Goal: Task Accomplishment & Management: Manage account settings

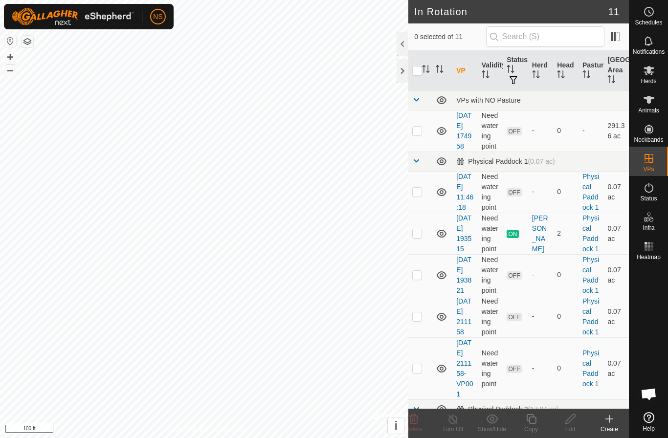
scroll to position [40, 0]
checkbox input "true"
checkbox input "false"
click at [650, 69] on icon at bounding box center [648, 70] width 11 height 9
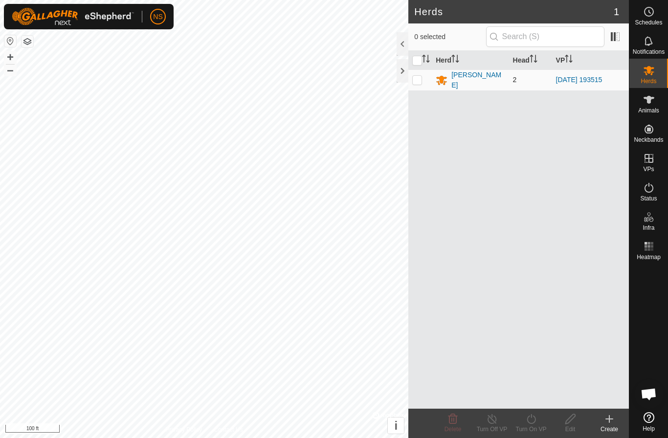
click at [413, 77] on p-checkbox at bounding box center [417, 80] width 10 height 8
checkbox input "true"
click at [531, 424] on icon at bounding box center [531, 419] width 12 height 12
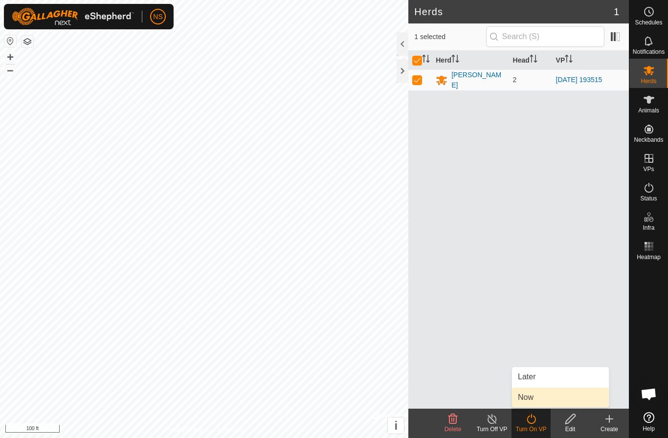
click at [527, 400] on link "Now" at bounding box center [560, 398] width 97 height 20
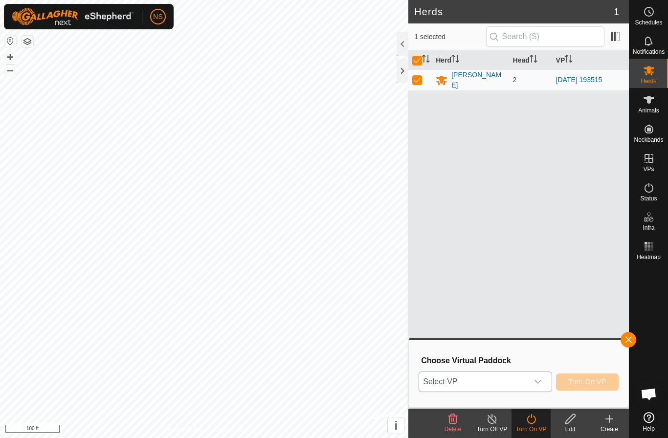
click at [528, 388] on div "dropdown trigger" at bounding box center [538, 382] width 20 height 20
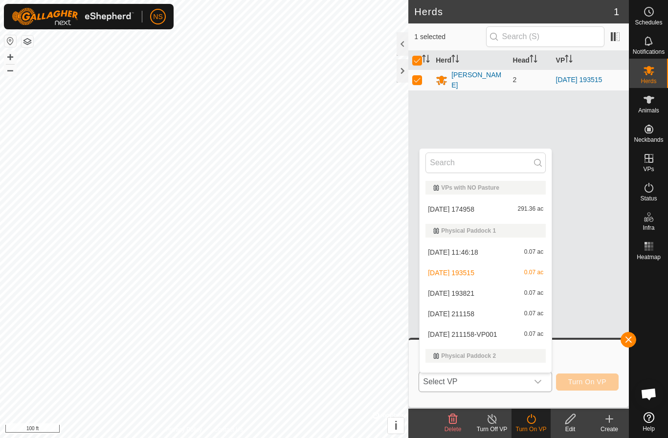
click at [482, 309] on li "2025-10-02 211158 0.07 ac" at bounding box center [485, 314] width 132 height 20
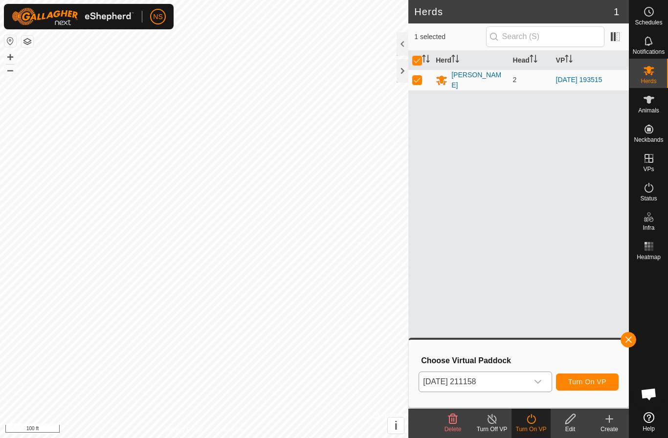
click at [574, 382] on span "Turn On VP" at bounding box center [587, 382] width 38 height 8
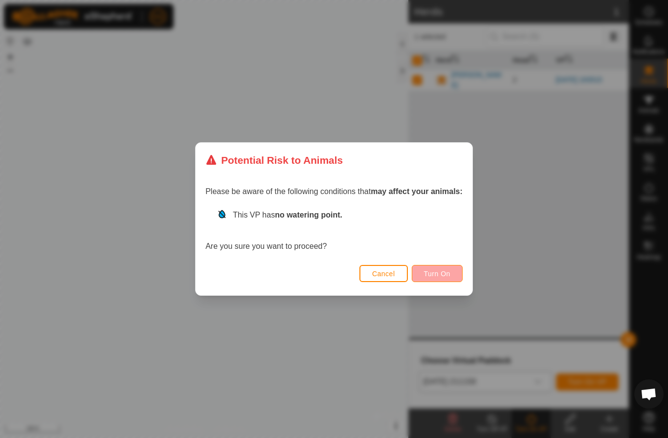
click at [452, 275] on button "Turn On" at bounding box center [437, 273] width 51 height 17
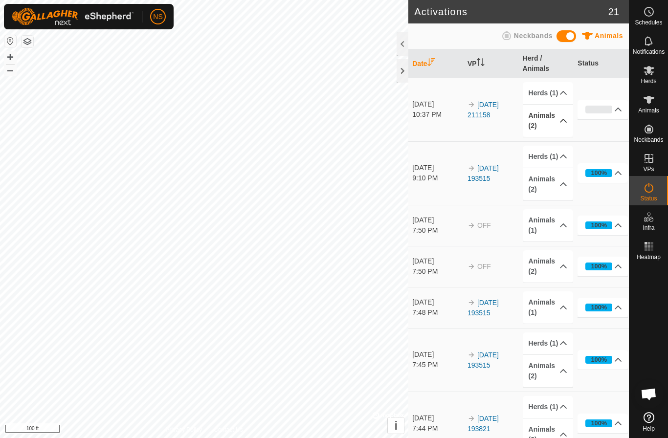
click at [563, 127] on p-accordion-header "Animals (2)" at bounding box center [547, 121] width 50 height 32
click at [546, 134] on p-accordion-header "Animals (2)" at bounding box center [547, 121] width 50 height 32
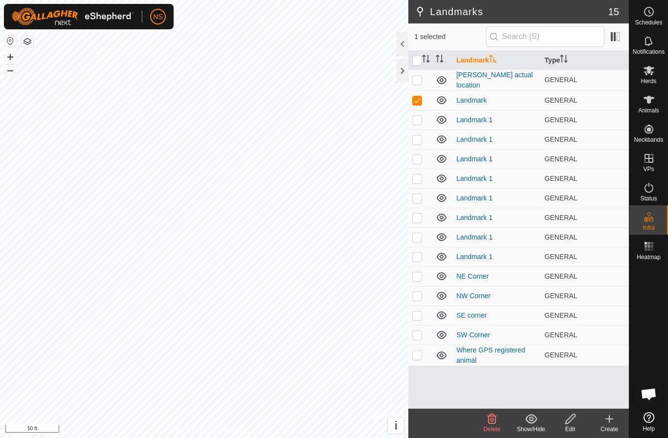
click at [569, 417] on icon at bounding box center [570, 419] width 10 height 10
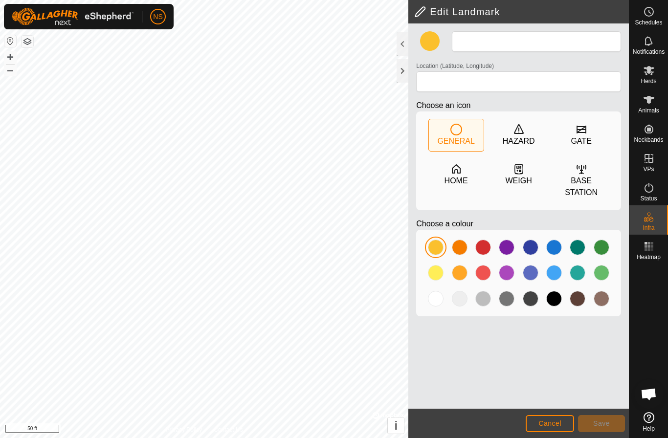
type input "Landmark"
type input "47.760303, -117.808178"
click at [593, 425] on span "Save" at bounding box center [601, 423] width 17 height 8
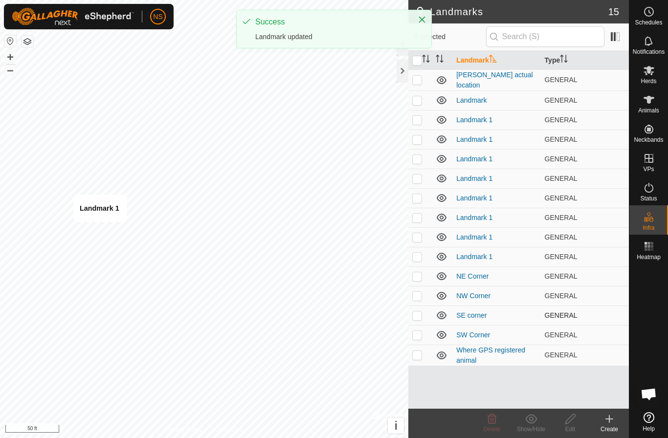
checkbox input "true"
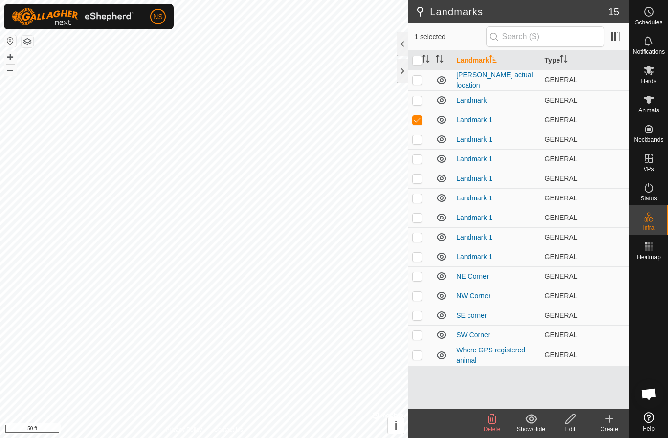
click at [570, 427] on div "Edit" at bounding box center [569, 429] width 39 height 9
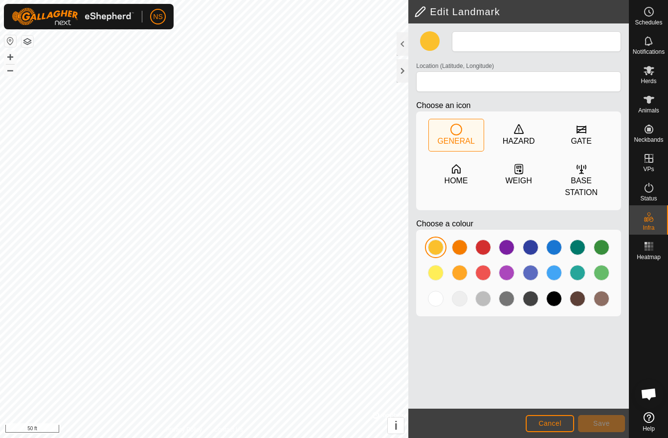
type input "Landmark 1"
type input "47.760425, -117.808211"
click at [594, 429] on button "Save" at bounding box center [601, 423] width 47 height 17
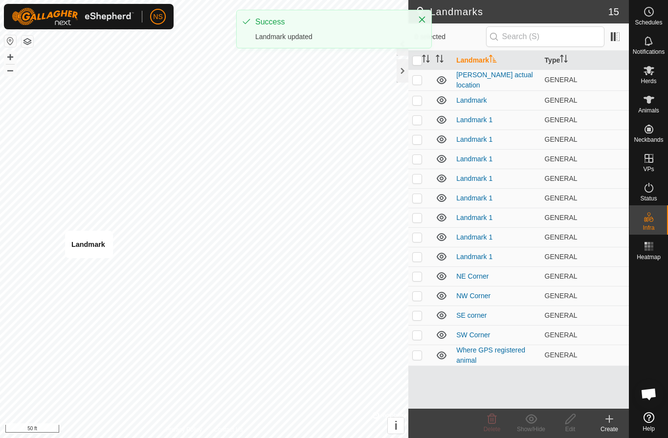
checkbox input "true"
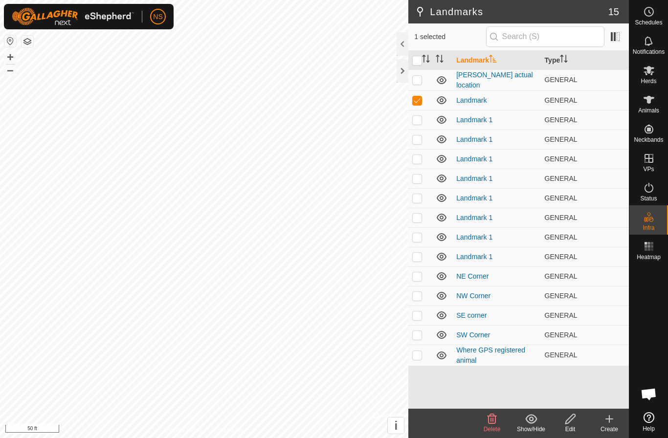
click at [569, 422] on icon at bounding box center [570, 419] width 10 height 10
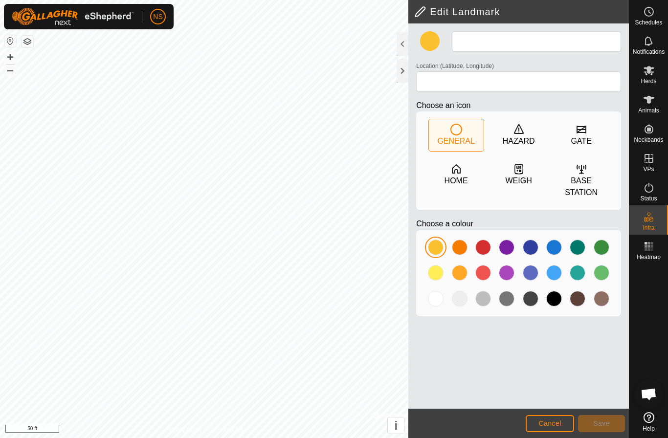
type input "Landmark"
type input "47.760294, -117.808211"
click at [606, 421] on span "Save" at bounding box center [601, 423] width 17 height 8
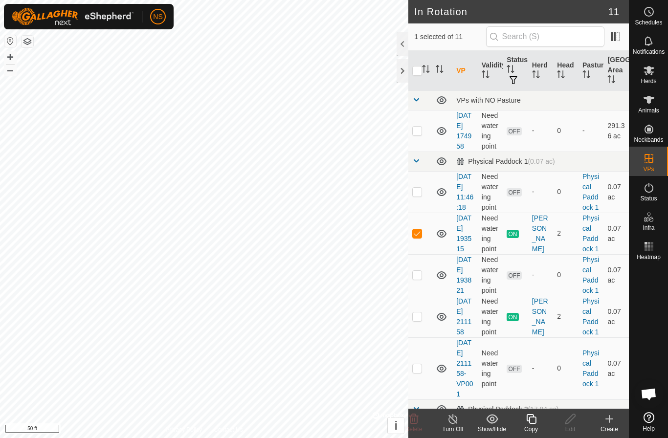
checkbox input "false"
checkbox input "true"
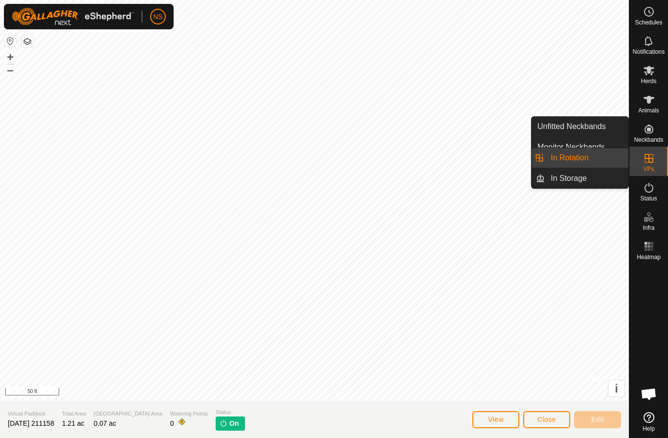
click at [645, 155] on icon at bounding box center [648, 158] width 9 height 9
click at [574, 164] on link "In Rotation" at bounding box center [586, 158] width 84 height 20
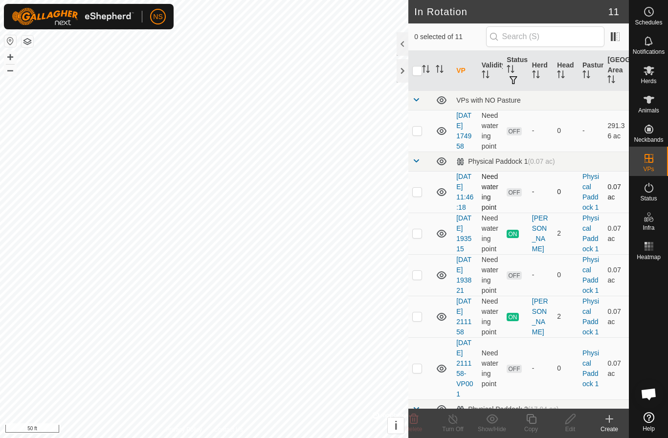
click at [418, 196] on p-checkbox at bounding box center [417, 192] width 10 height 8
checkbox input "false"
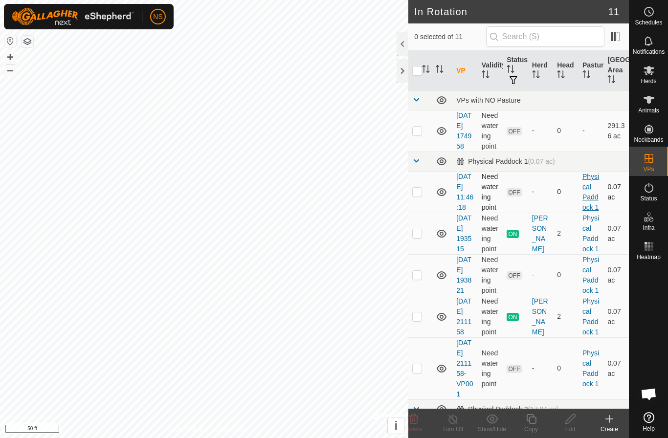
click at [587, 200] on link "Physical Paddock 1" at bounding box center [590, 192] width 17 height 39
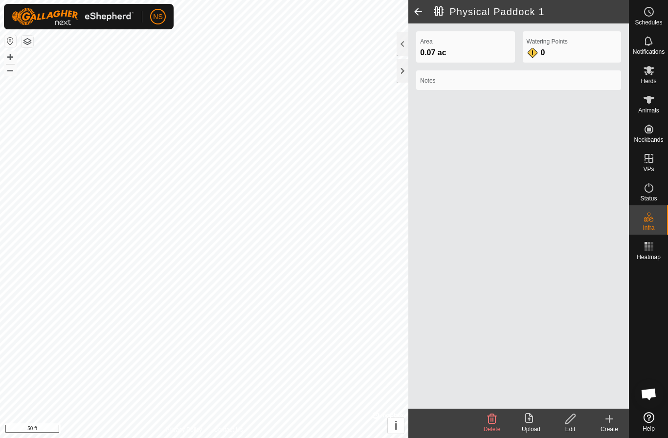
click at [416, 13] on span at bounding box center [418, 11] width 20 height 23
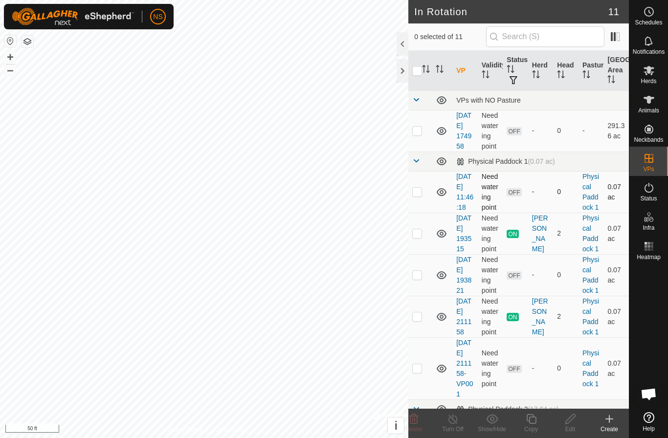
click at [418, 196] on p-checkbox at bounding box center [417, 192] width 10 height 8
checkbox input "true"
click at [571, 423] on icon at bounding box center [570, 419] width 12 height 12
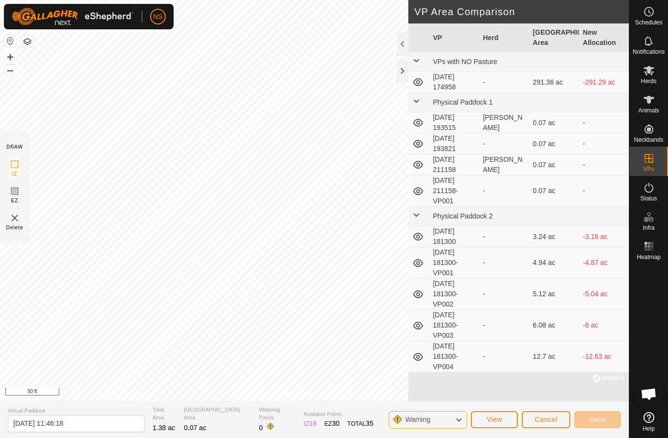
click at [449, 419] on div "Warning" at bounding box center [428, 420] width 78 height 18
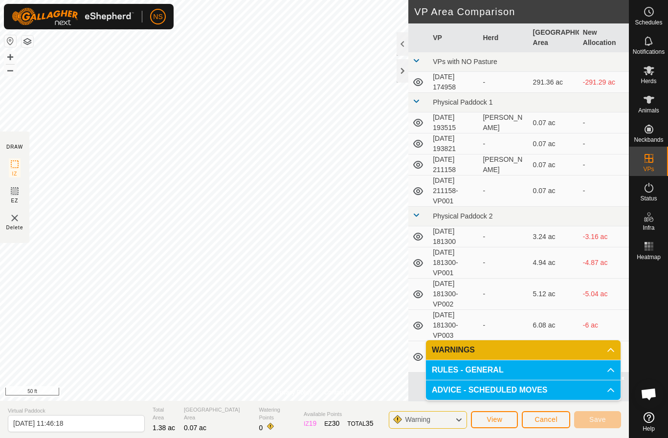
click at [449, 419] on div "Warning" at bounding box center [428, 420] width 78 height 18
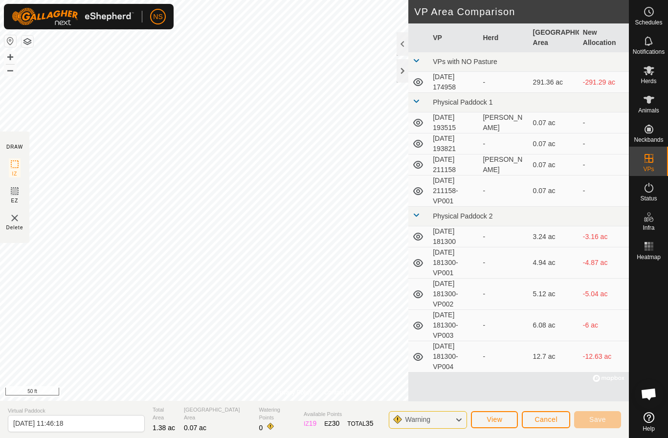
click at [535, 419] on span "Cancel" at bounding box center [545, 419] width 23 height 8
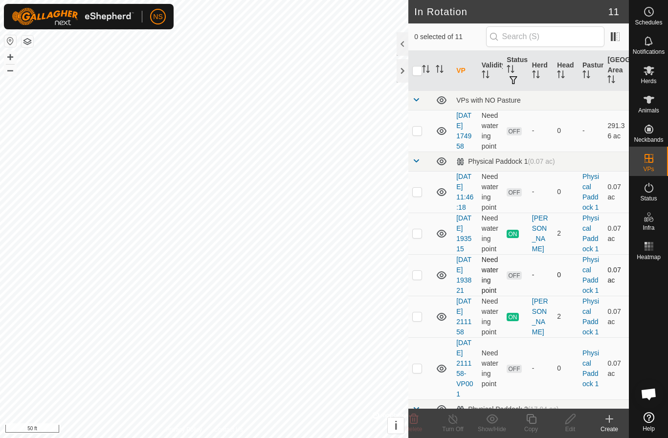
click at [414, 279] on p-checkbox at bounding box center [417, 275] width 10 height 8
checkbox input "true"
click at [572, 422] on icon at bounding box center [570, 419] width 12 height 12
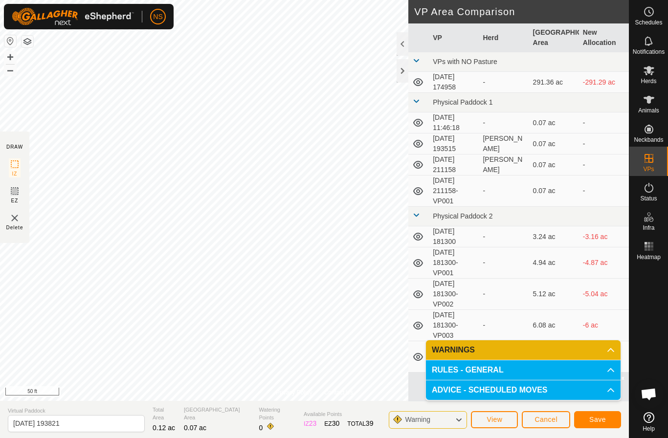
click at [607, 422] on button "Save" at bounding box center [597, 419] width 47 height 17
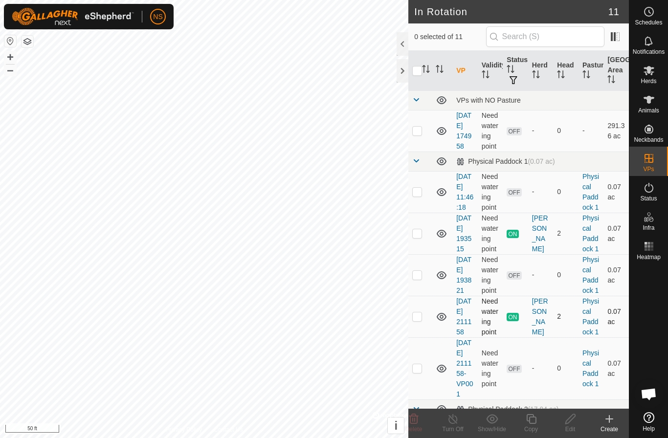
checkbox input "true"
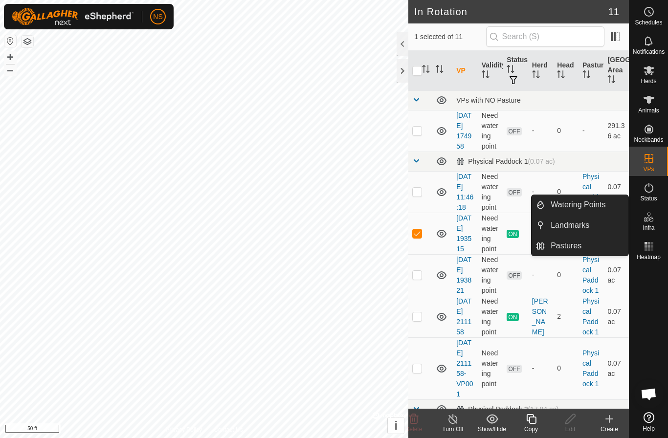
click at [654, 216] on es-infrastructure-svg-icon at bounding box center [649, 217] width 18 height 16
click at [644, 221] on icon at bounding box center [645, 219] width 5 height 5
click at [561, 246] on link "Pastures" at bounding box center [586, 246] width 84 height 20
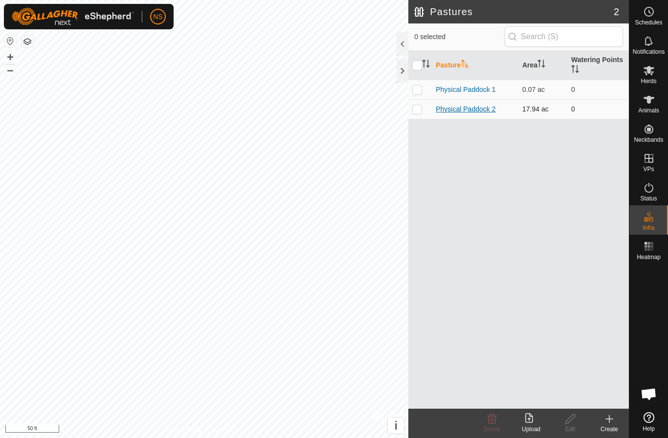
click at [461, 109] on link "Physical Paddock 2" at bounding box center [465, 109] width 60 height 8
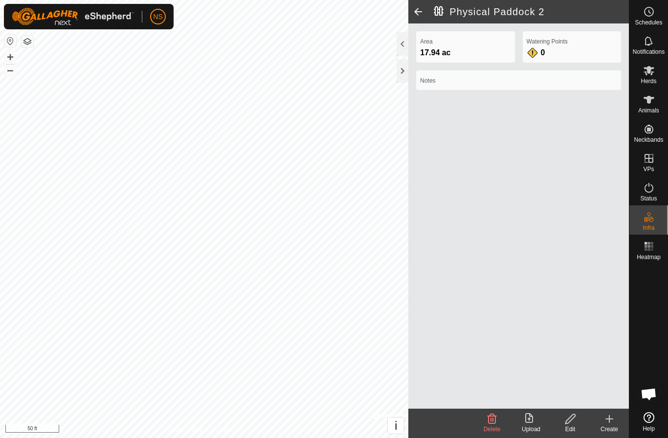
click at [418, 11] on span at bounding box center [418, 11] width 20 height 23
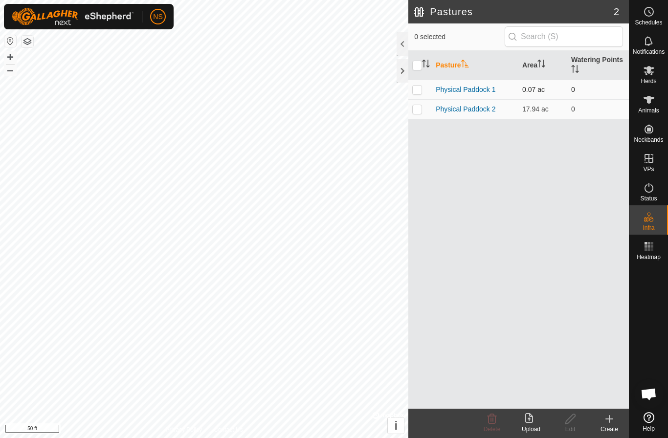
click at [418, 88] on p-checkbox at bounding box center [417, 90] width 10 height 8
click at [493, 421] on icon at bounding box center [491, 419] width 9 height 10
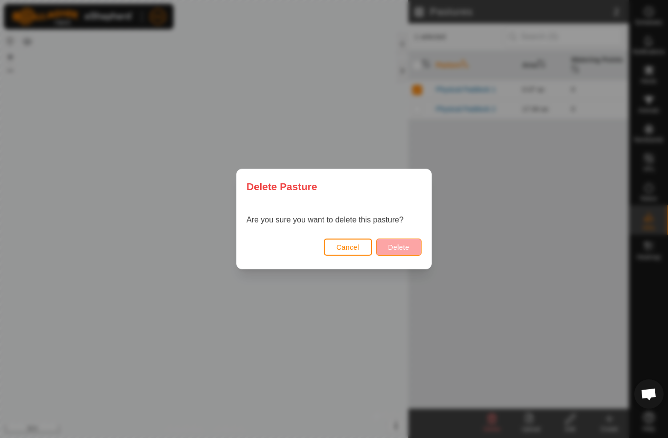
click at [399, 244] on span "Delete" at bounding box center [398, 247] width 21 height 8
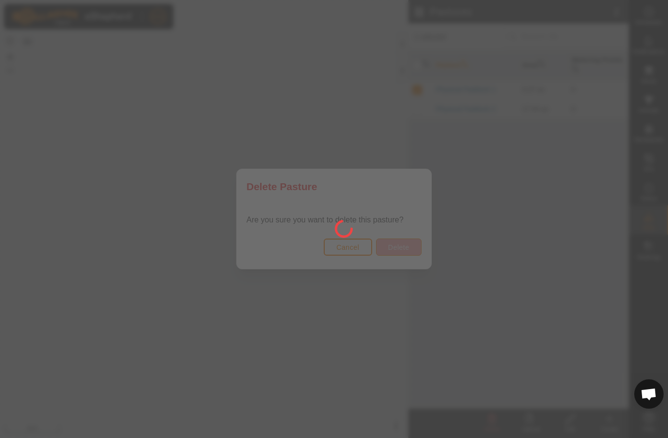
checkbox input "false"
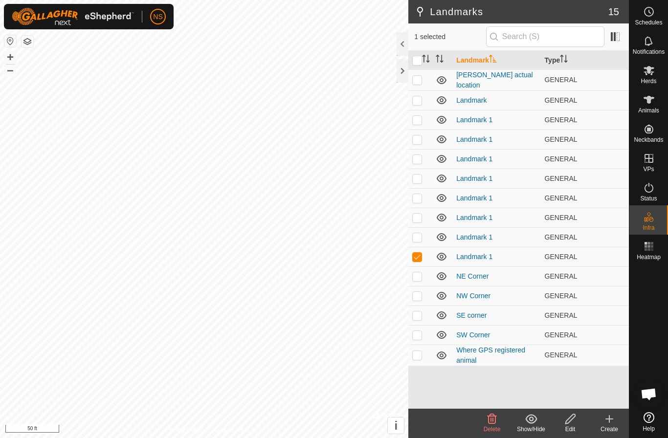
click at [570, 417] on icon at bounding box center [570, 419] width 10 height 10
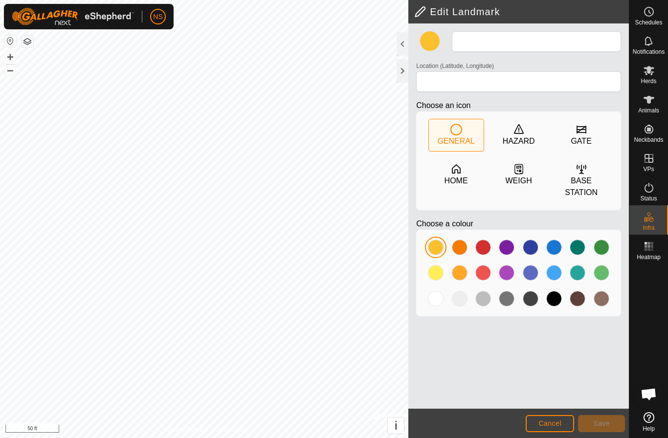
type input "Landmark 1"
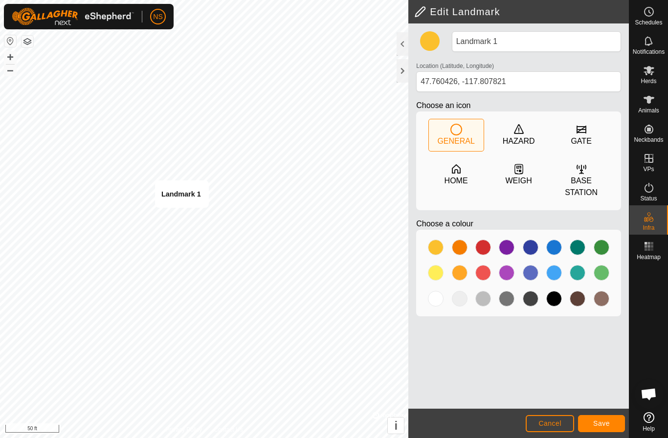
type input "47.760442, -117.807823"
click at [597, 420] on span "Save" at bounding box center [601, 423] width 17 height 8
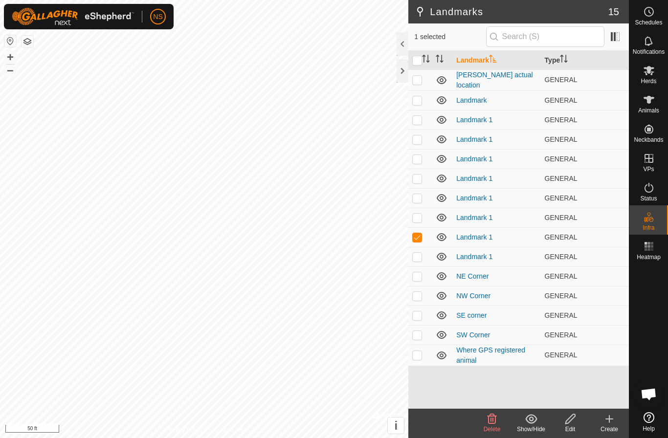
click at [489, 423] on icon at bounding box center [491, 419] width 9 height 10
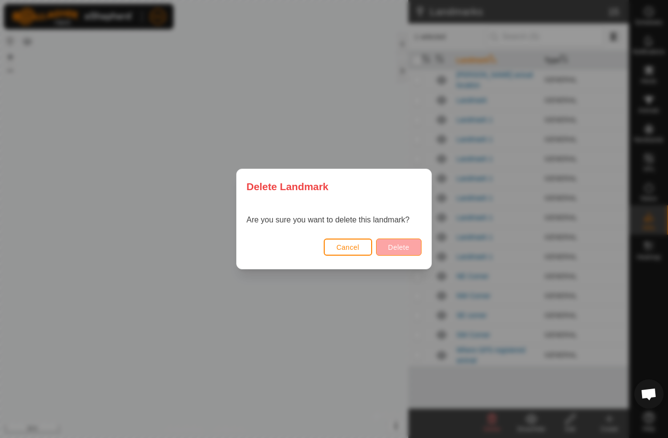
click at [403, 253] on button "Delete" at bounding box center [398, 247] width 45 height 17
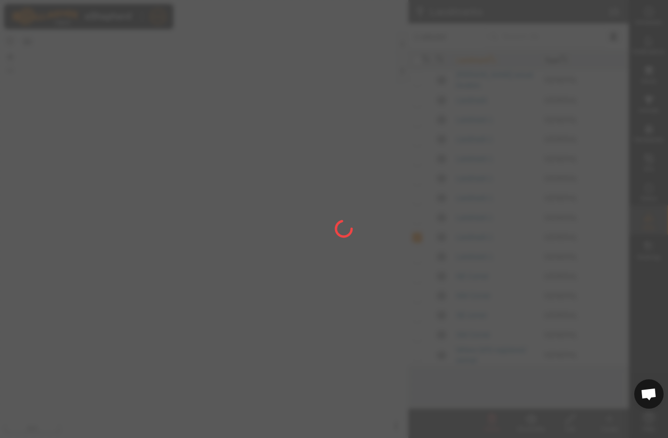
checkbox input "false"
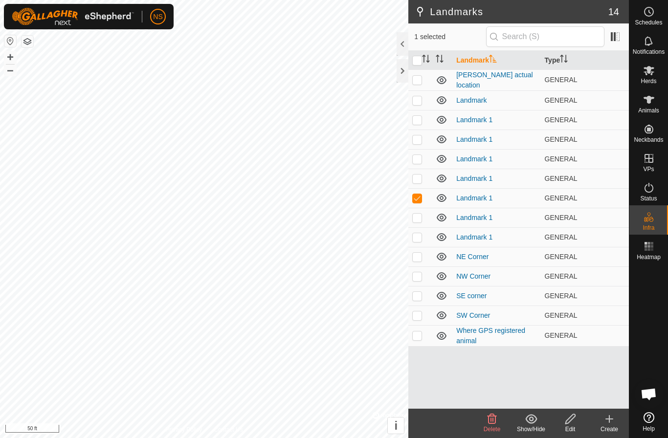
click at [482, 419] on delete-svg-icon at bounding box center [491, 419] width 39 height 12
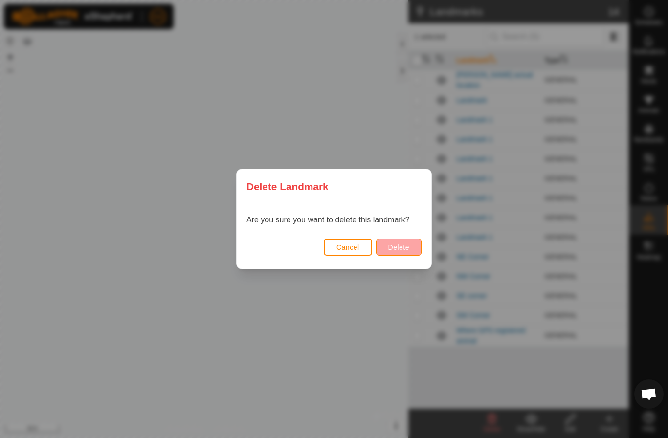
click at [397, 249] on span "Delete" at bounding box center [398, 247] width 21 height 8
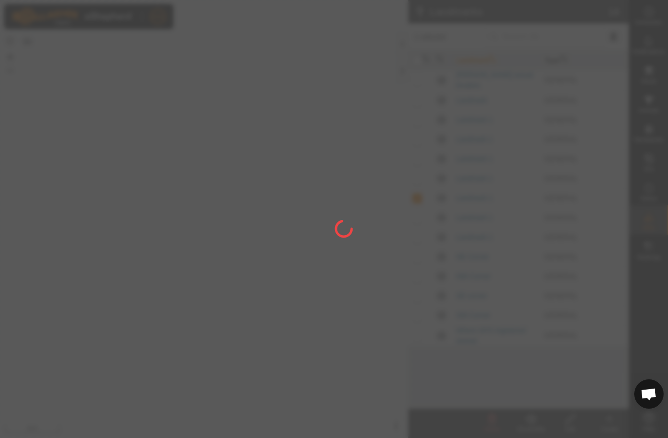
checkbox input "false"
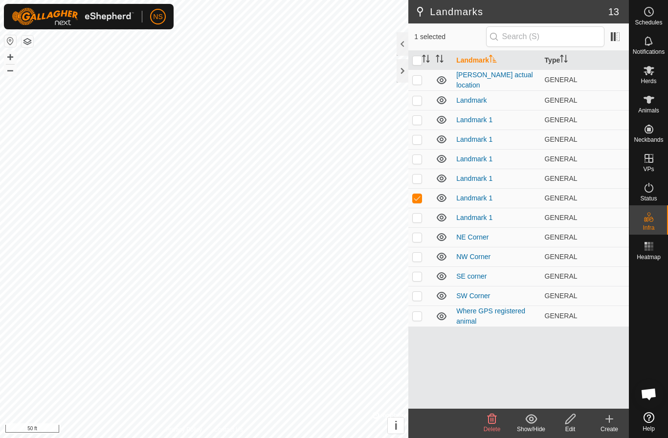
click at [494, 420] on icon at bounding box center [492, 419] width 12 height 12
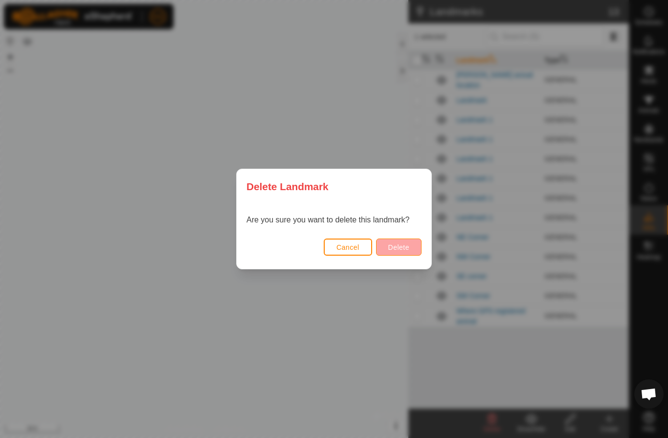
click at [395, 249] on span "Delete" at bounding box center [398, 247] width 21 height 8
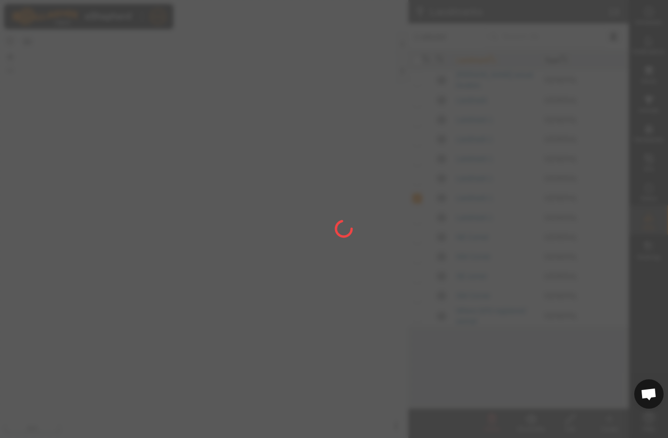
checkbox input "false"
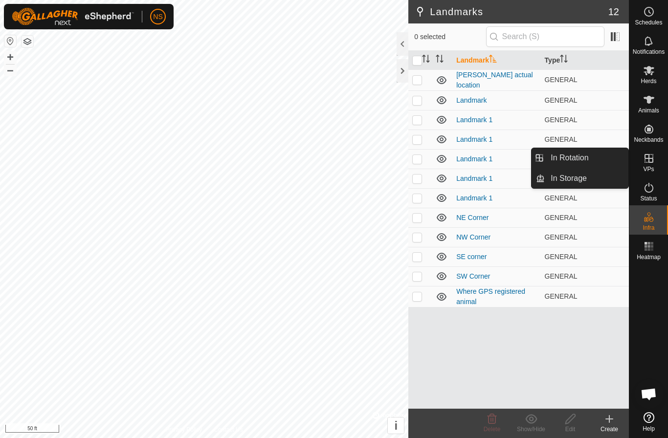
click at [645, 157] on icon at bounding box center [649, 158] width 12 height 12
click at [653, 164] on icon at bounding box center [649, 158] width 12 height 12
click at [607, 164] on link "In Rotation" at bounding box center [586, 158] width 84 height 20
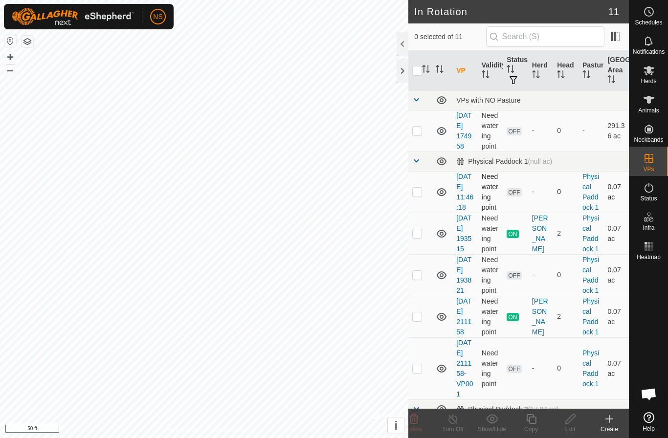
click at [414, 196] on p-checkbox at bounding box center [417, 192] width 10 height 8
checkbox input "false"
click at [421, 237] on p-checkbox at bounding box center [417, 233] width 10 height 8
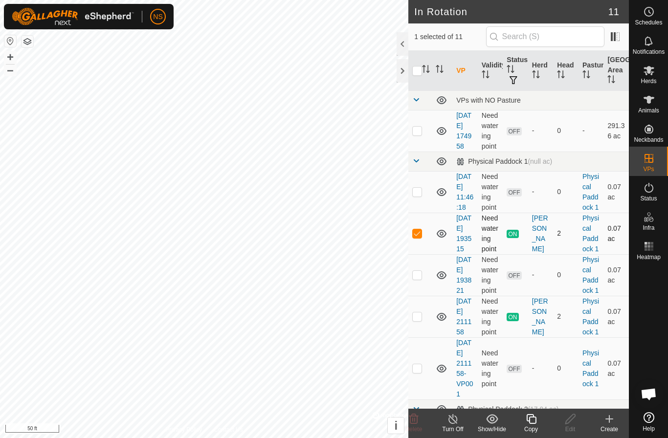
checkbox input "false"
click at [413, 296] on td at bounding box center [419, 275] width 23 height 42
checkbox input "true"
click at [568, 423] on icon at bounding box center [570, 419] width 10 height 10
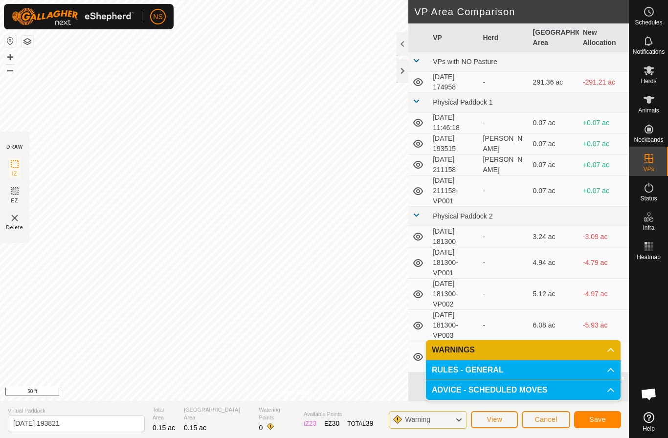
click at [604, 418] on span "Save" at bounding box center [597, 419] width 17 height 8
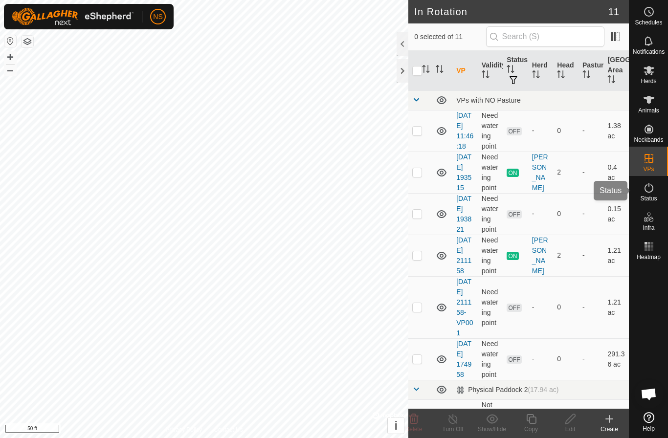
click at [647, 192] on icon at bounding box center [648, 188] width 9 height 10
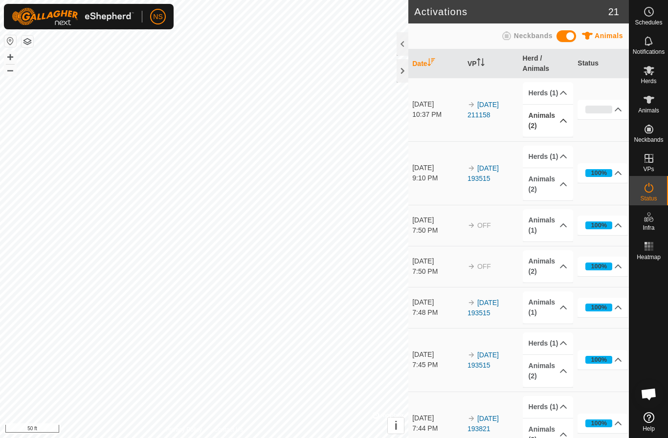
scroll to position [40, 0]
click at [555, 116] on p-accordion-header "Animals (2)" at bounding box center [547, 121] width 50 height 32
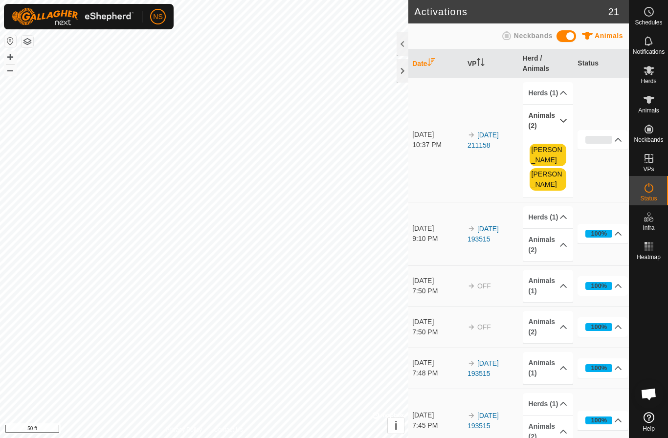
click at [555, 116] on p-accordion-header "Animals (2)" at bounding box center [547, 121] width 50 height 32
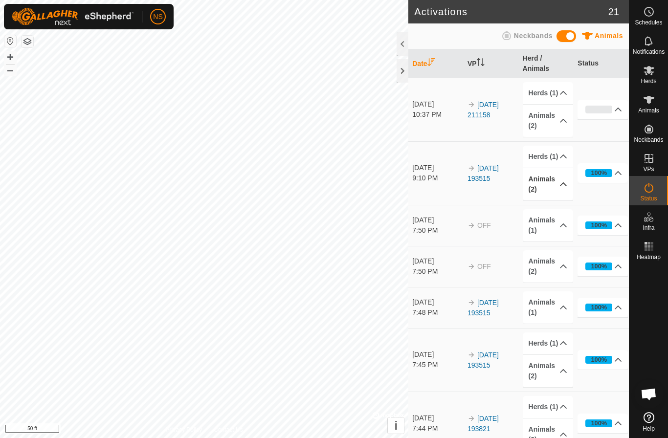
click at [560, 179] on p-accordion-header "Animals (2)" at bounding box center [547, 184] width 50 height 32
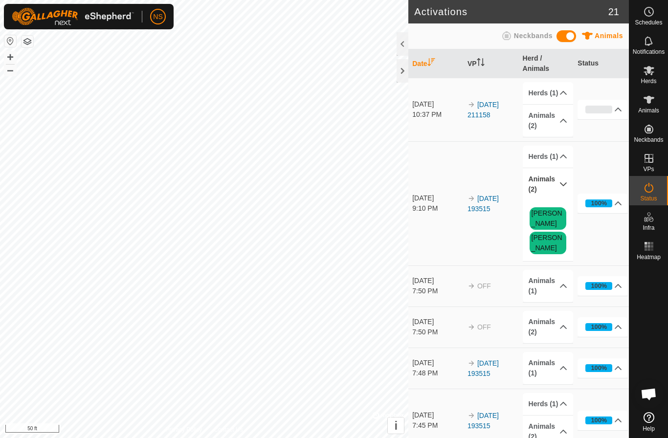
click at [560, 179] on p-accordion-header "Animals (2)" at bounding box center [547, 184] width 50 height 32
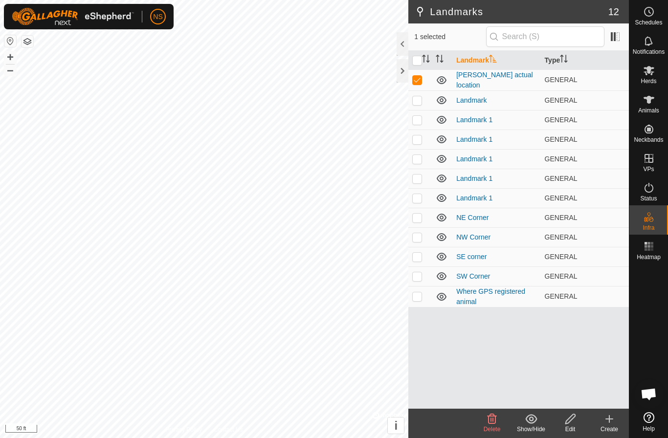
click at [490, 423] on icon at bounding box center [491, 419] width 9 height 10
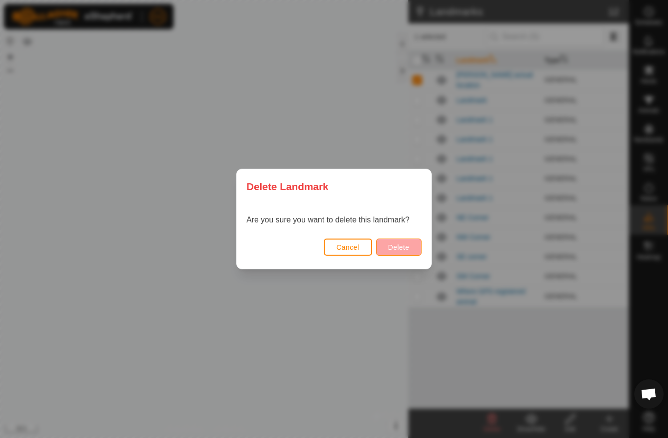
click at [395, 246] on span "Delete" at bounding box center [398, 247] width 21 height 8
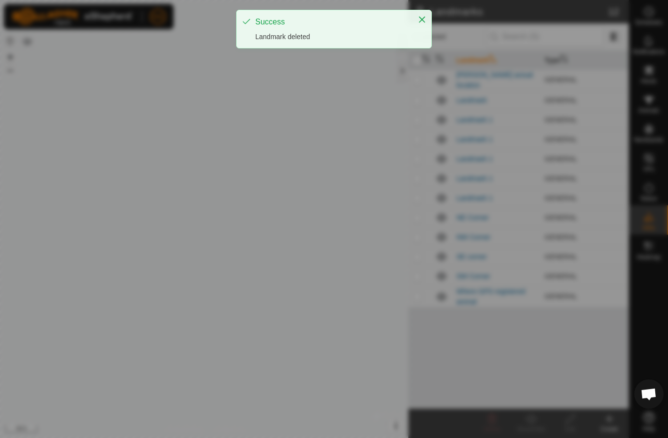
checkbox input "false"
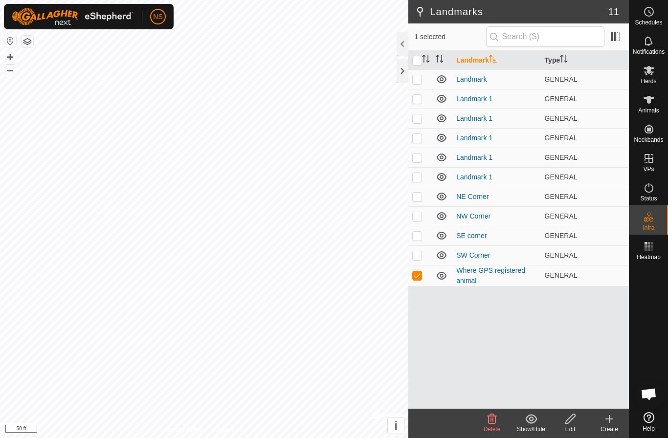
click at [493, 423] on icon at bounding box center [491, 419] width 9 height 10
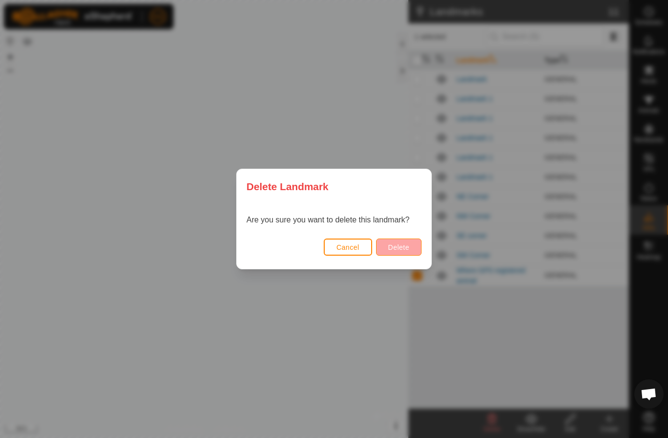
click at [389, 243] on span "Delete" at bounding box center [398, 247] width 21 height 8
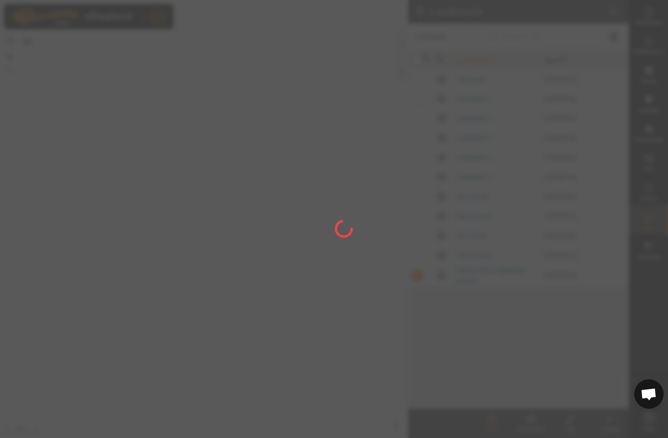
checkbox input "false"
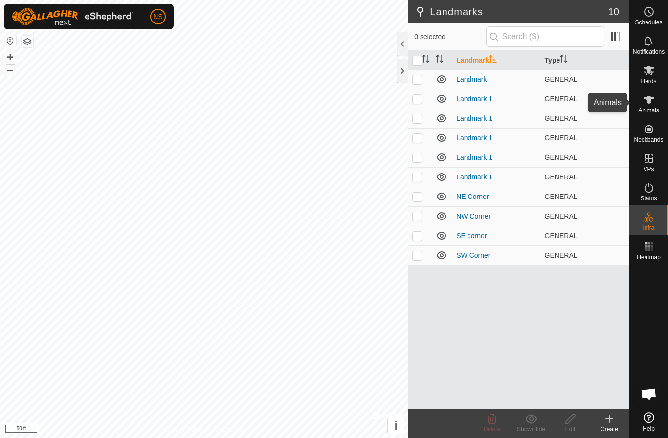
click at [650, 104] on icon at bounding box center [649, 100] width 12 height 12
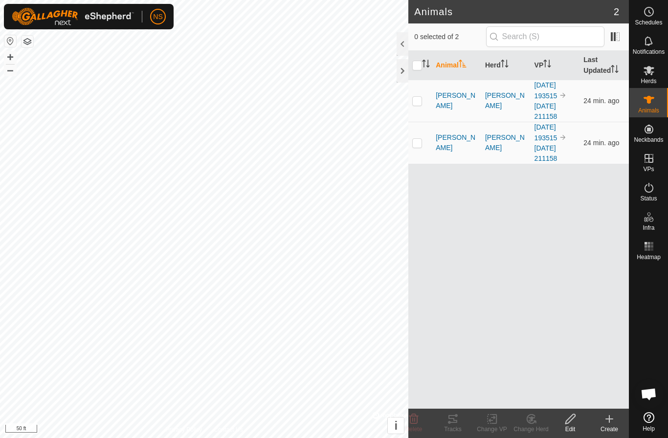
click at [406, 41] on div at bounding box center [402, 43] width 12 height 23
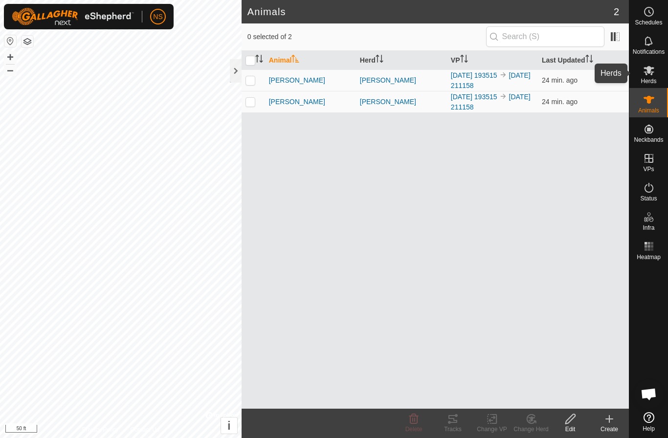
click at [651, 79] on span "Herds" at bounding box center [648, 81] width 16 height 6
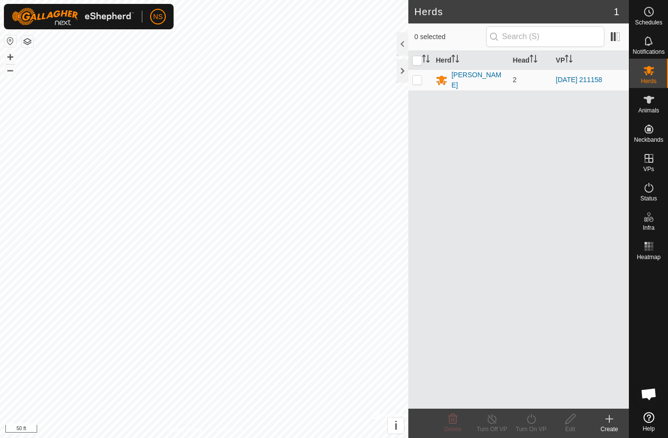
click at [403, 44] on div at bounding box center [402, 43] width 12 height 23
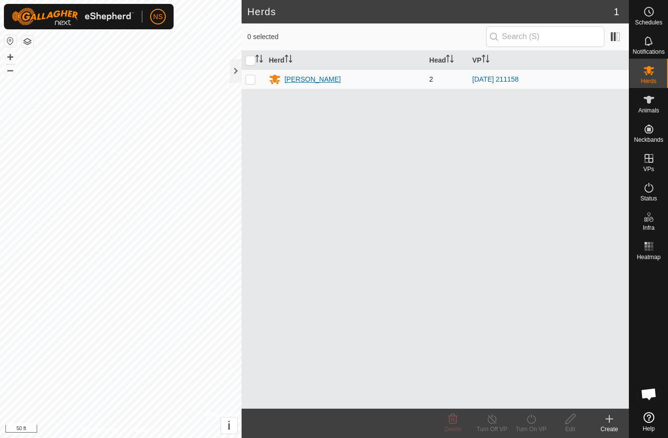
click at [307, 79] on div "[PERSON_NAME]" at bounding box center [312, 79] width 56 height 10
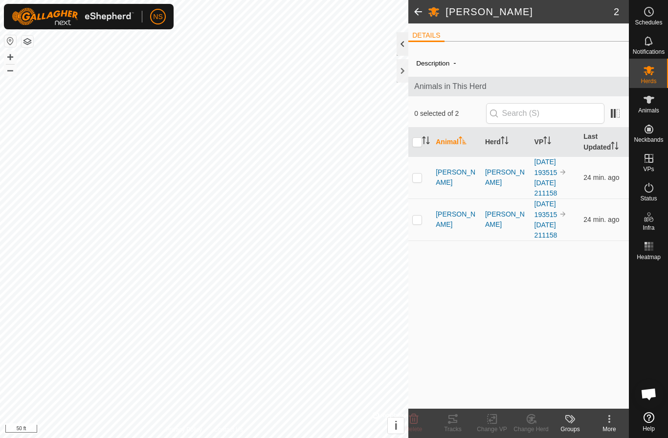
click at [403, 43] on div at bounding box center [402, 43] width 12 height 23
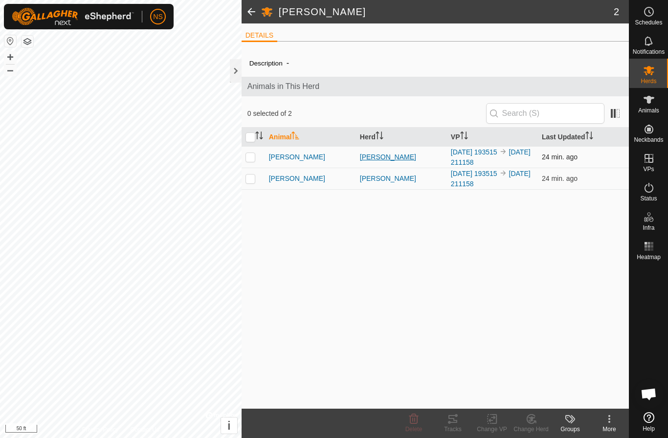
click at [384, 158] on div "[PERSON_NAME]" at bounding box center [401, 157] width 83 height 10
click at [293, 157] on span "[PERSON_NAME]" at bounding box center [297, 157] width 56 height 10
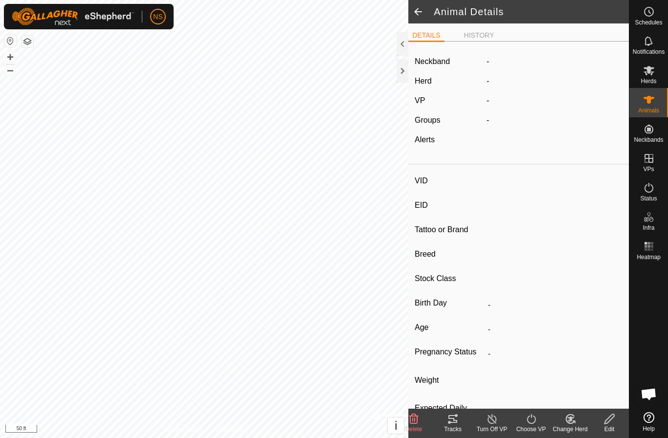
type input "[PERSON_NAME]"
type input "-"
type input "UPPER LIP"
type input "Highland"
type input "Bull"
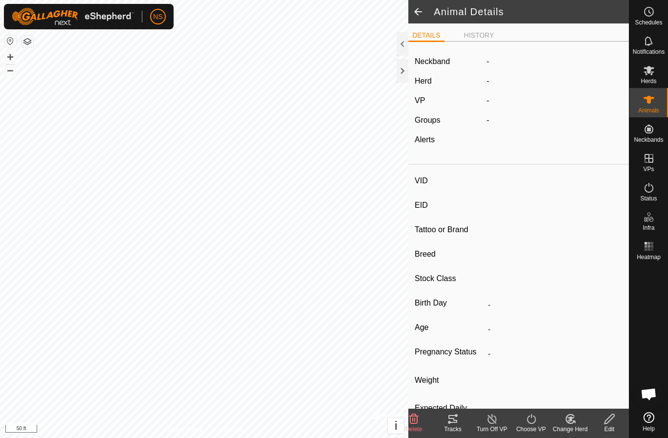
type input "09/2022"
type input "3 years 1 month"
type input "Empty"
type input "0 kg"
type input "-"
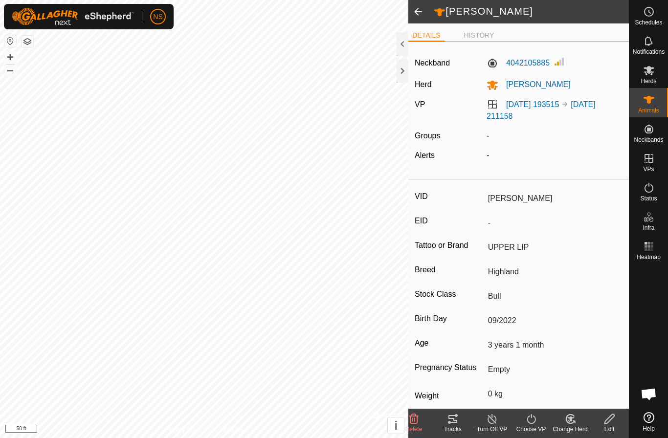
click at [399, 42] on div at bounding box center [402, 43] width 12 height 23
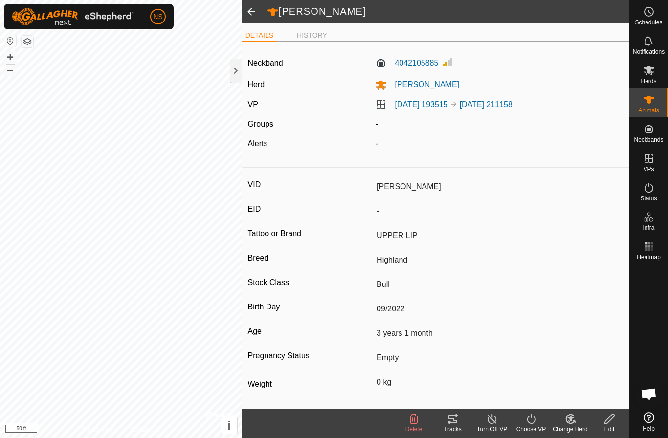
click at [317, 40] on li "HISTORY" at bounding box center [312, 36] width 38 height 12
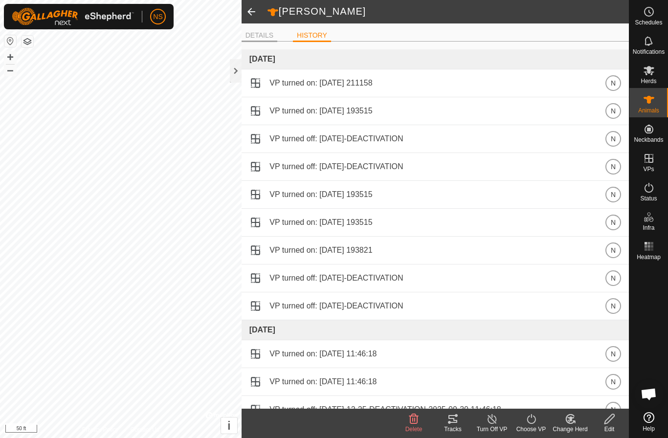
click at [268, 37] on li "DETAILS" at bounding box center [259, 36] width 36 height 12
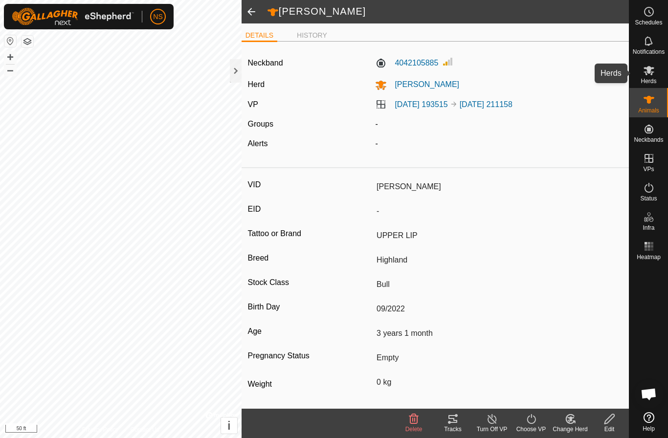
click at [649, 69] on icon at bounding box center [648, 70] width 11 height 9
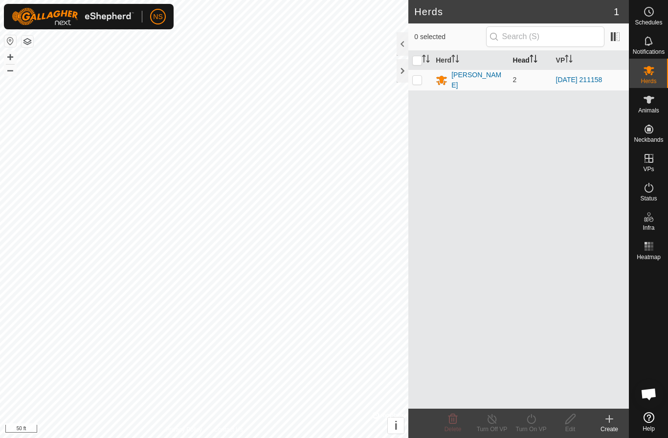
click at [402, 37] on div at bounding box center [402, 43] width 12 height 23
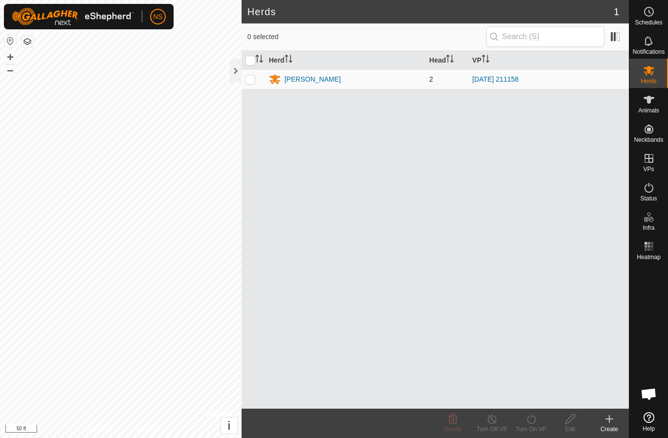
click at [251, 81] on p-checkbox at bounding box center [250, 79] width 10 height 8
checkbox input "true"
click at [298, 76] on div "[PERSON_NAME]" at bounding box center [312, 79] width 56 height 10
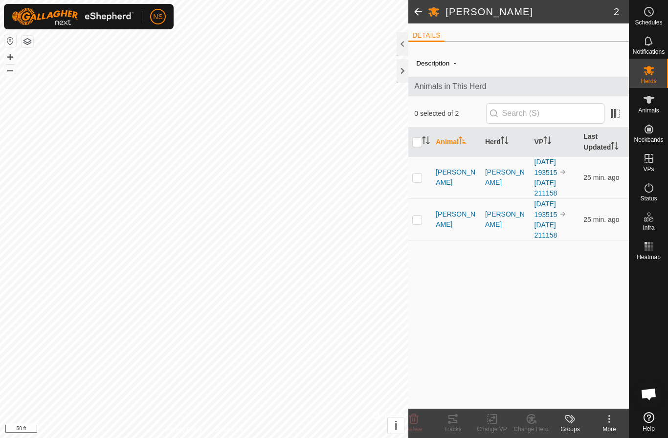
click at [402, 47] on div at bounding box center [402, 43] width 12 height 23
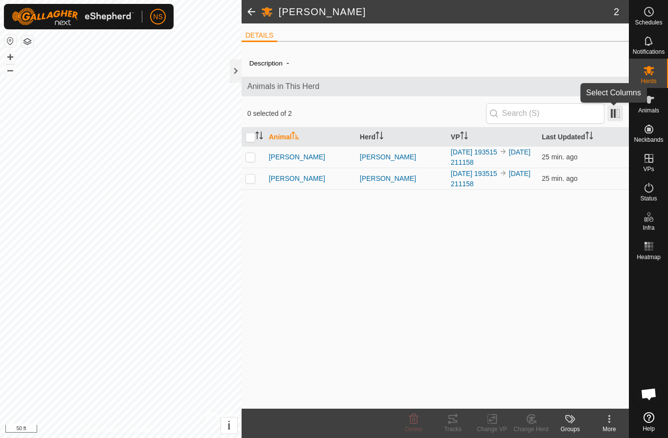
click at [610, 110] on span at bounding box center [615, 114] width 16 height 16
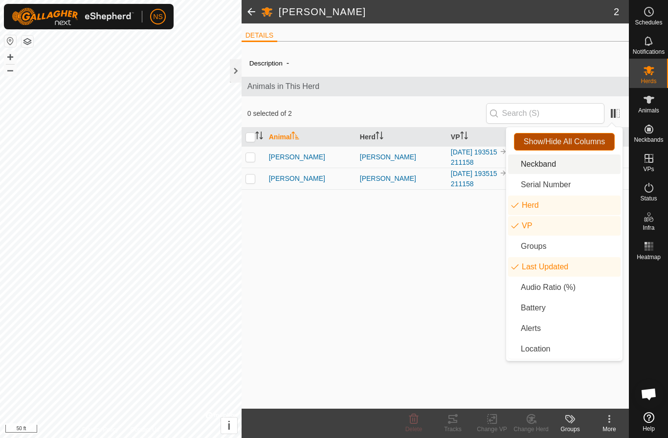
click at [553, 143] on span "Show/Hide All Columns" at bounding box center [563, 141] width 81 height 9
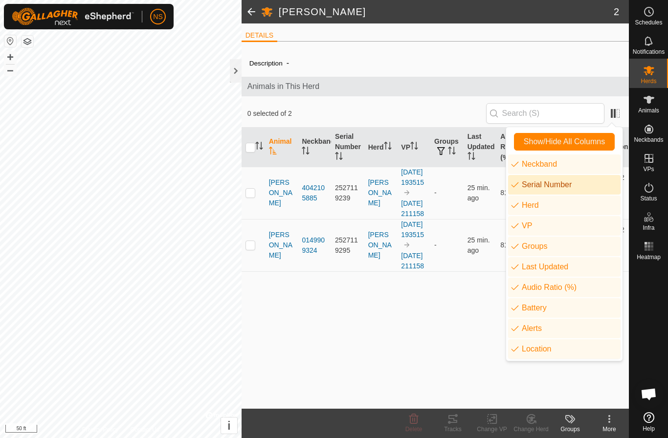
click at [520, 189] on li "Serial Number" at bounding box center [564, 185] width 112 height 20
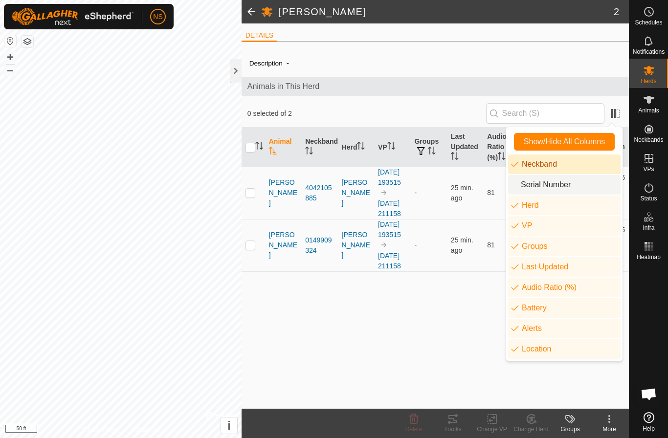
click at [517, 166] on li "Neckband" at bounding box center [564, 164] width 112 height 20
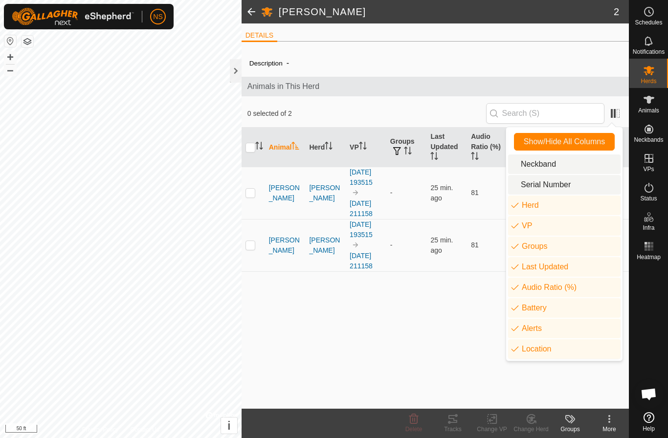
click at [517, 166] on li "Neckband" at bounding box center [564, 164] width 112 height 20
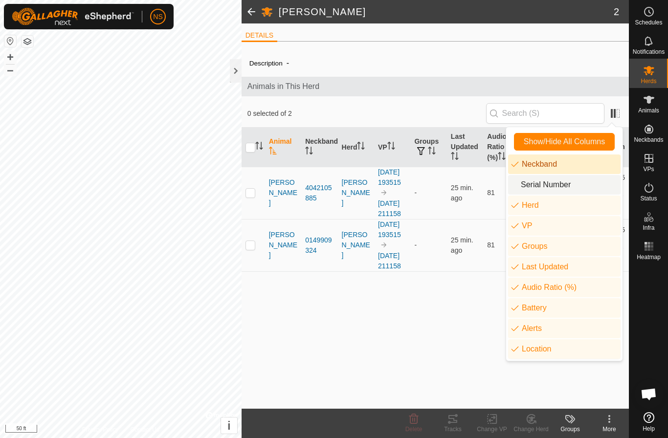
click at [517, 166] on li "Neckband" at bounding box center [564, 164] width 112 height 20
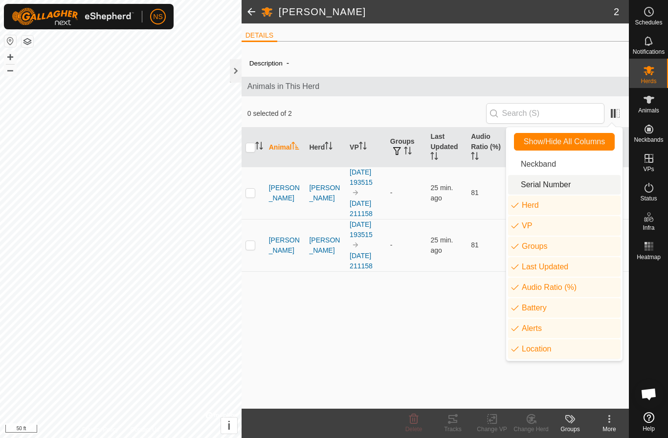
click at [516, 187] on li "Serial Number" at bounding box center [564, 185] width 112 height 20
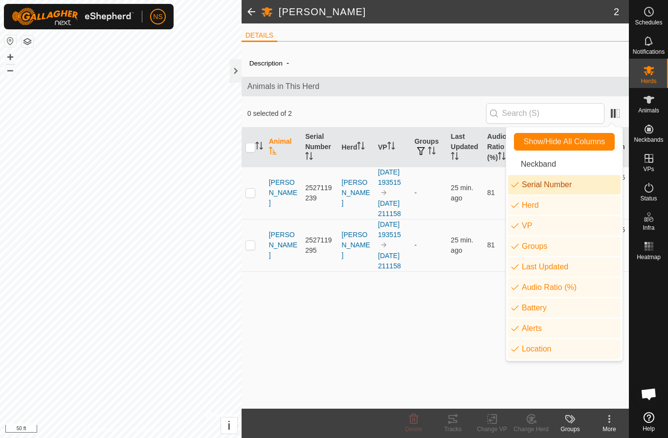
click at [516, 187] on li "Serial Number" at bounding box center [564, 185] width 112 height 20
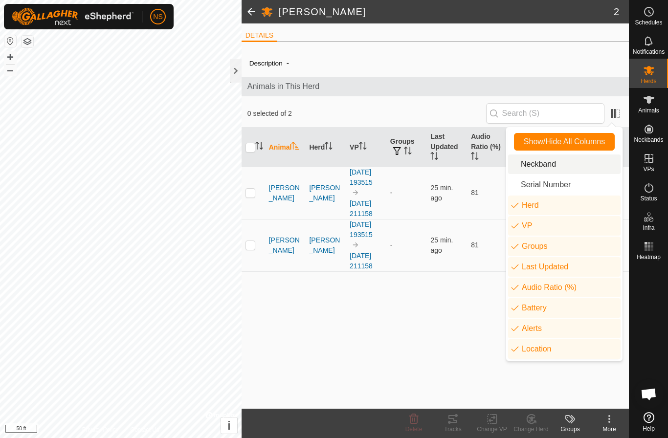
click at [530, 165] on li "Neckband" at bounding box center [564, 164] width 112 height 20
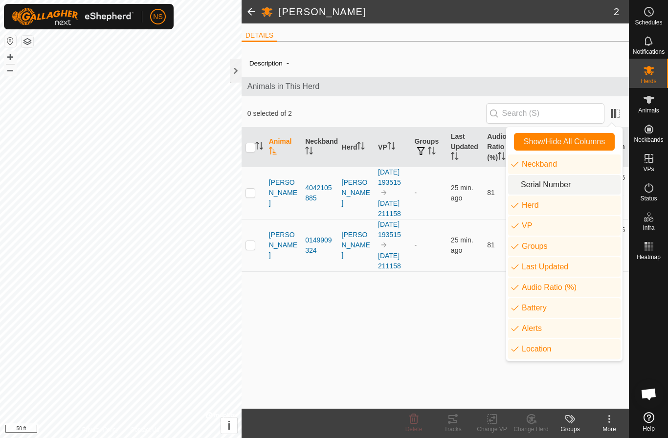
click at [527, 184] on li "Serial Number" at bounding box center [564, 185] width 112 height 20
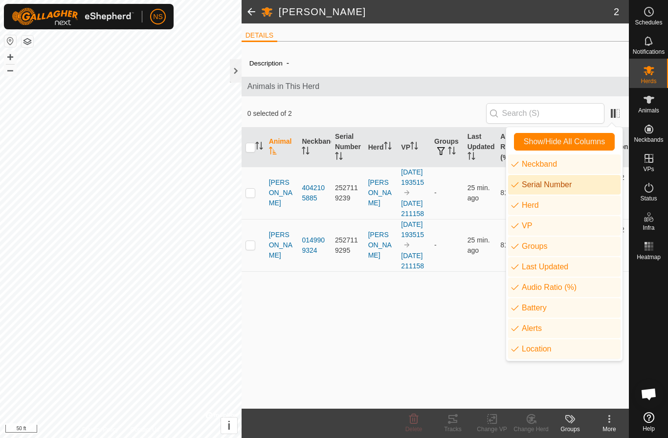
click at [527, 184] on li "Serial Number" at bounding box center [564, 185] width 112 height 20
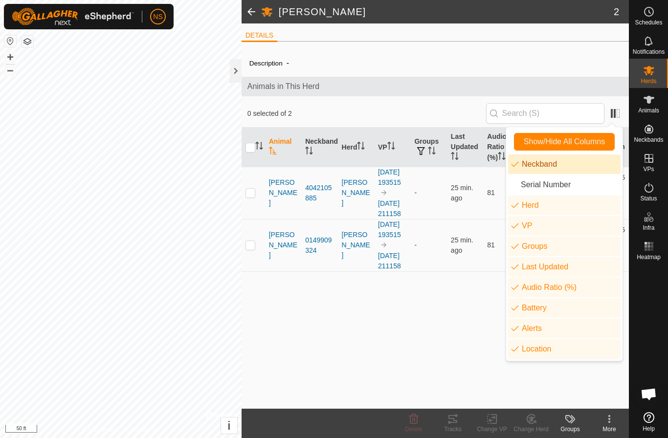
click at [531, 170] on li "Neckband" at bounding box center [564, 164] width 112 height 20
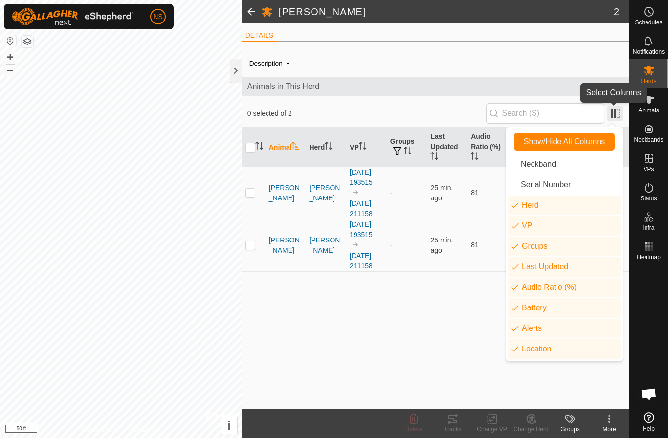
click at [615, 111] on span at bounding box center [615, 114] width 16 height 16
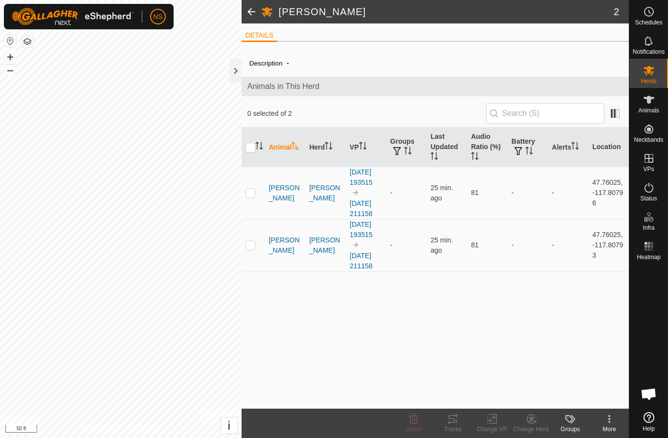
click at [651, 392] on span "Open chat" at bounding box center [648, 395] width 16 height 14
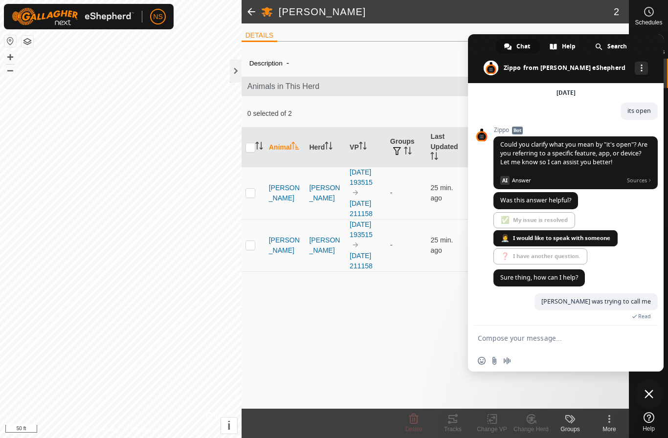
scroll to position [49, 0]
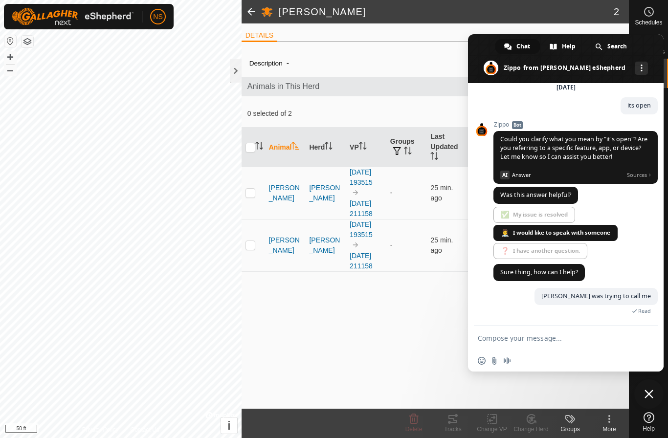
click at [383, 314] on div "Description - Animals in This Herd 0 selected of 2 Animal Herd VP Groups Last U…" at bounding box center [434, 228] width 387 height 359
click at [653, 393] on span "Close chat" at bounding box center [648, 394] width 9 height 9
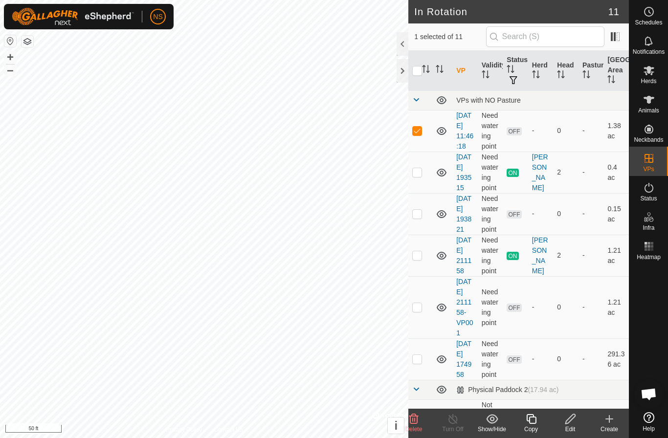
checkbox input "true"
checkbox input "false"
checkbox input "true"
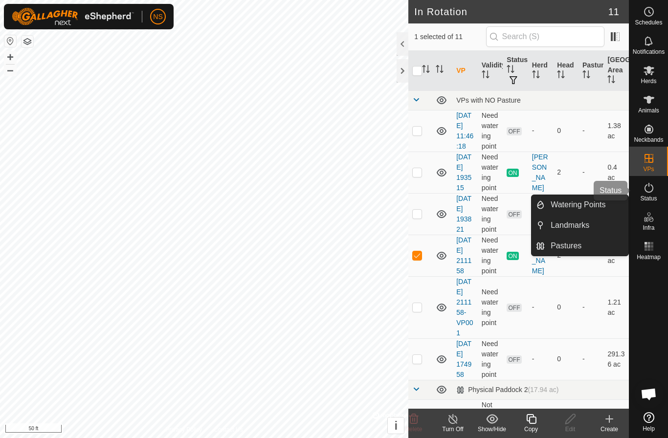
click at [652, 194] on es-activation-svg-icon at bounding box center [649, 188] width 18 height 16
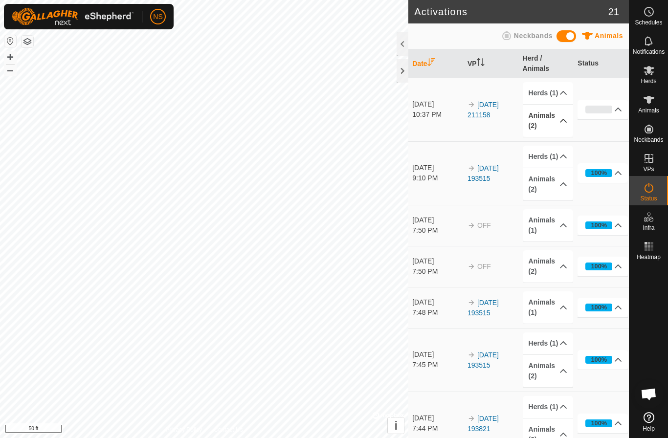
click at [558, 121] on p-accordion-header "Animals (2)" at bounding box center [547, 121] width 50 height 32
click at [543, 126] on p-accordion-header "Animals (2)" at bounding box center [547, 121] width 50 height 32
click at [567, 118] on p-accordion-header "Animals (2)" at bounding box center [547, 121] width 50 height 32
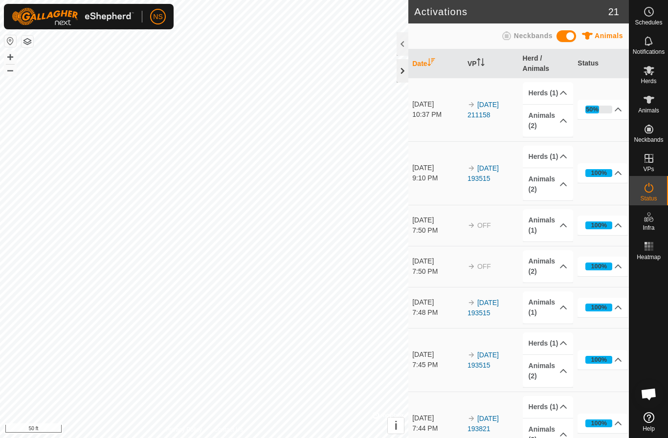
scroll to position [49, 0]
click at [563, 115] on p-accordion-header "Animals (2)" at bounding box center [547, 121] width 50 height 32
click at [559, 120] on p-accordion-header "Animals (2)" at bounding box center [547, 121] width 50 height 32
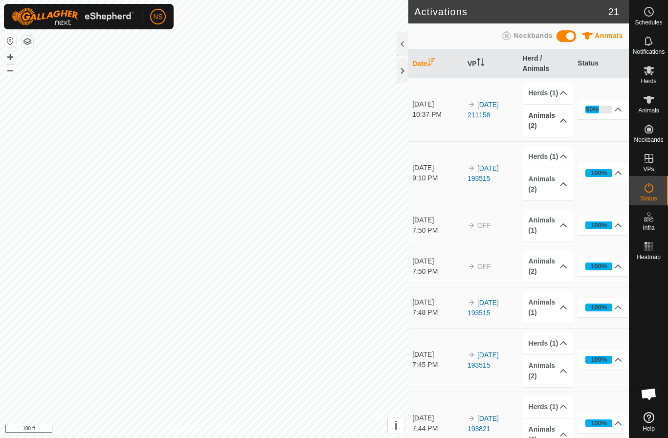
click at [566, 123] on p-accordion-header "Animals (2)" at bounding box center [547, 121] width 50 height 32
click at [554, 113] on p-accordion-header "Animals (2)" at bounding box center [547, 121] width 50 height 32
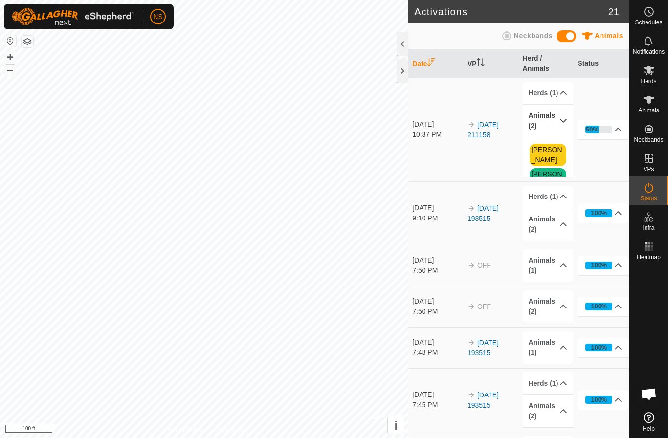
scroll to position [49, 0]
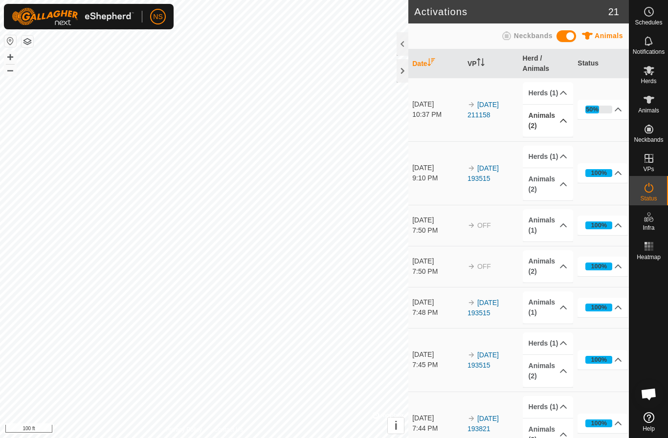
scroll to position [49, 0]
click at [566, 122] on p-accordion-header "Animals (2)" at bounding box center [547, 121] width 50 height 32
